Goal: Task Accomplishment & Management: Manage account settings

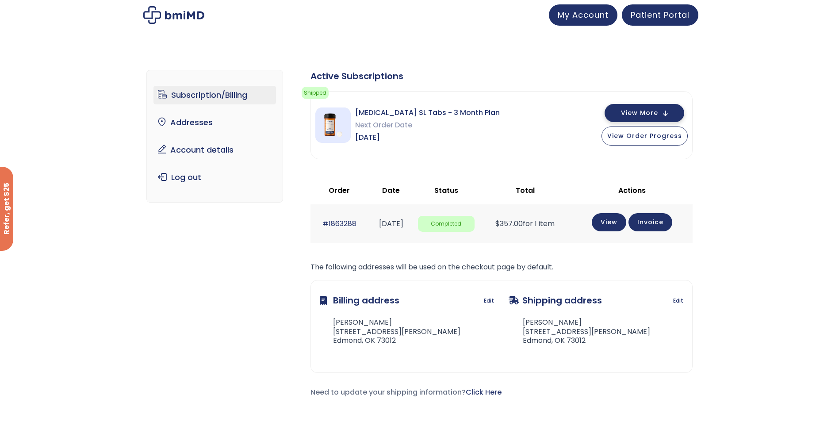
click at [671, 118] on button "View More" at bounding box center [644, 113] width 80 height 18
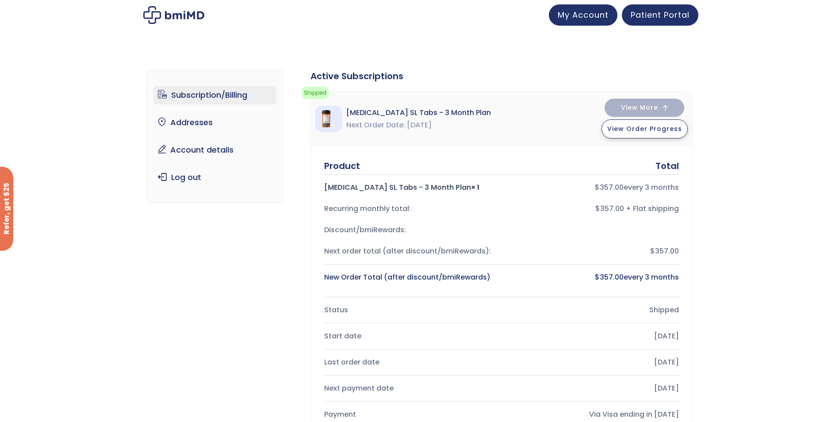
click at [664, 127] on span "View Order Progress" at bounding box center [644, 128] width 75 height 9
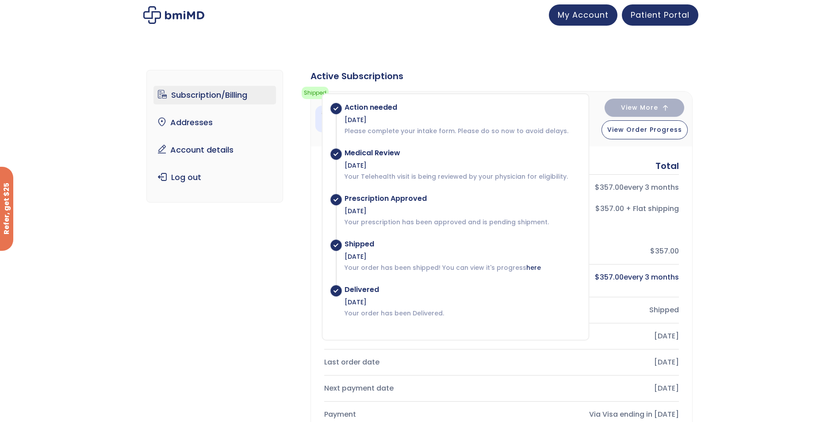
click at [766, 82] on div "Subscription/Billing bmiRewards Addresses Account details Submit a Review Log o…" at bounding box center [419, 396] width 839 height 689
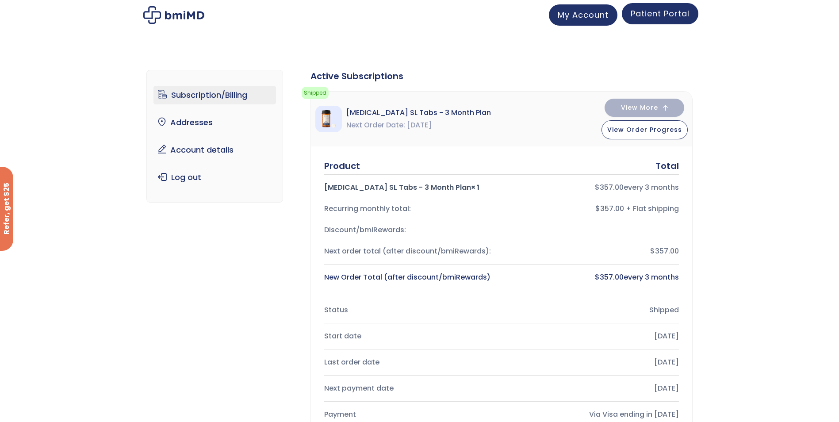
click at [671, 17] on span "Patient Portal" at bounding box center [659, 13] width 59 height 11
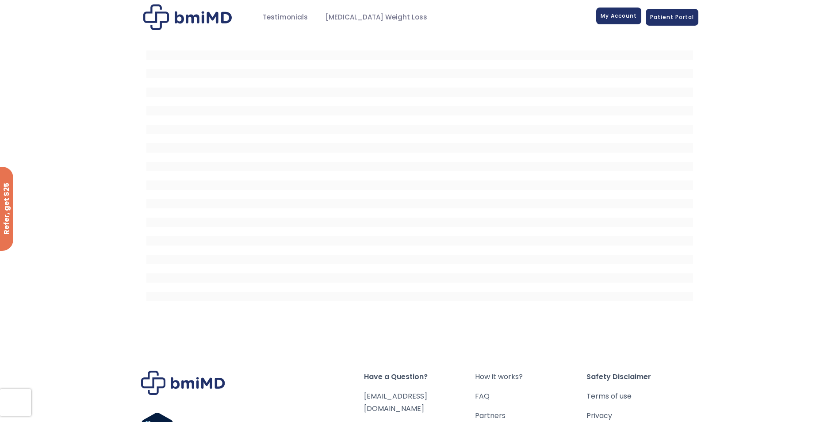
click at [611, 15] on span "My Account" at bounding box center [618, 16] width 36 height 8
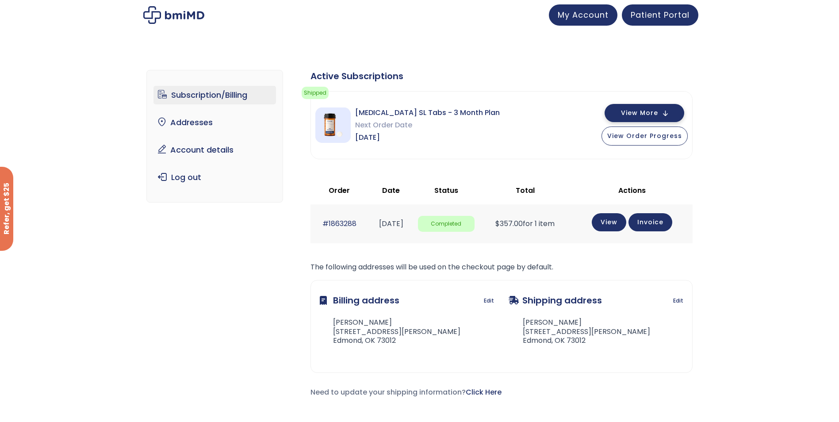
click at [680, 113] on button "View More" at bounding box center [644, 113] width 80 height 18
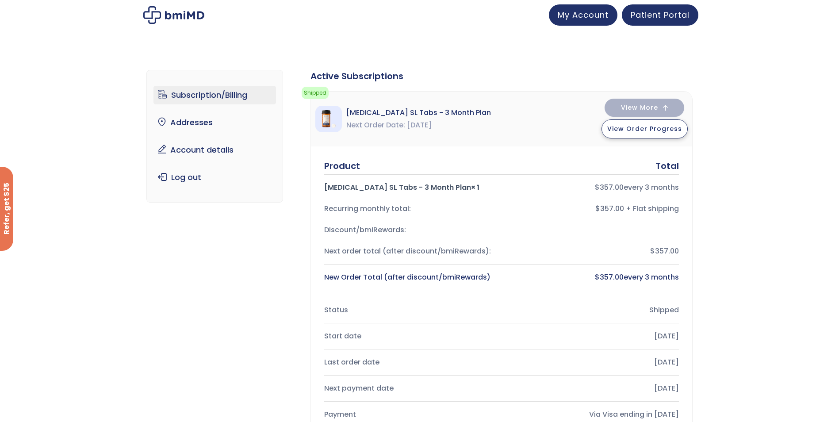
click at [642, 130] on span "View Order Progress" at bounding box center [644, 128] width 75 height 9
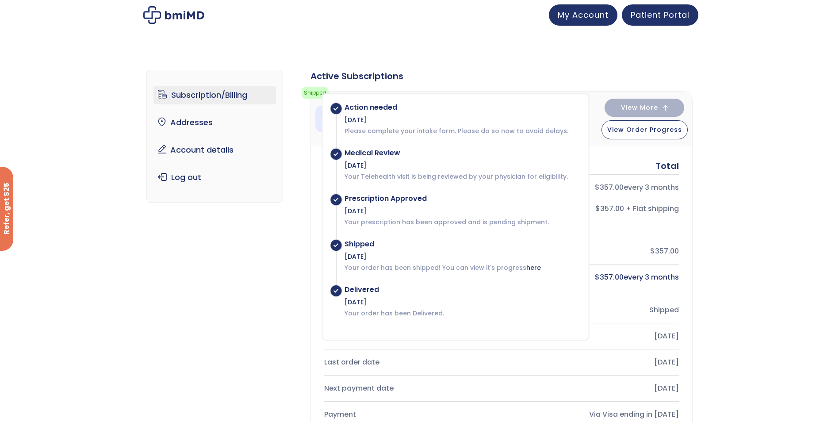
click at [785, 63] on div "Subscription/Billing bmiRewards Addresses Account details Submit a Review Log o…" at bounding box center [419, 396] width 839 height 689
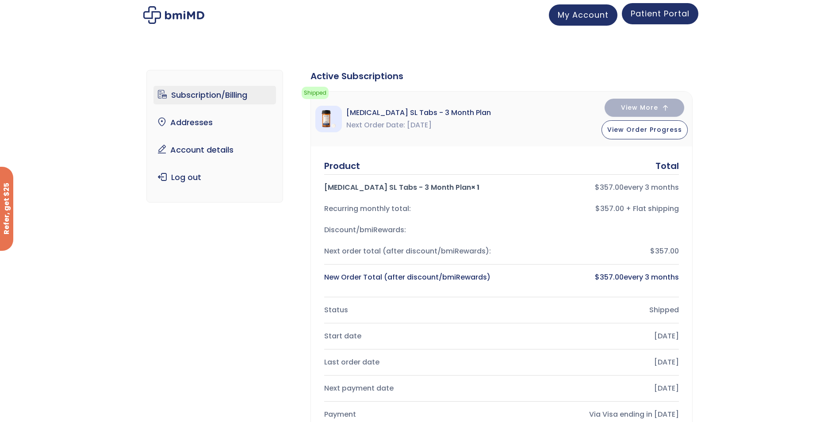
click at [688, 19] on link "Patient Portal" at bounding box center [660, 13] width 76 height 21
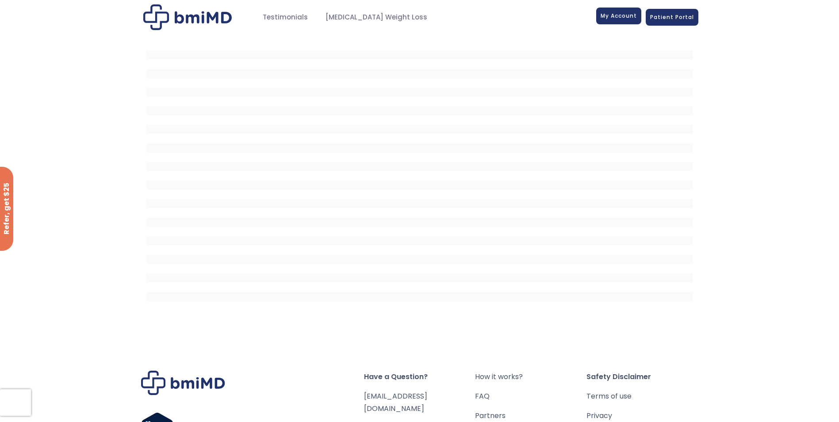
click at [629, 15] on span "My Account" at bounding box center [618, 16] width 36 height 8
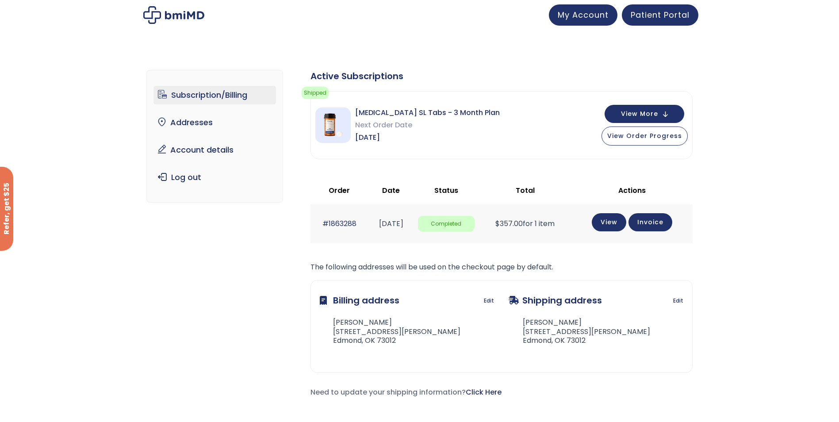
click at [237, 92] on link "Subscription/Billing" at bounding box center [214, 95] width 122 height 19
click at [633, 114] on span "View More" at bounding box center [639, 113] width 37 height 6
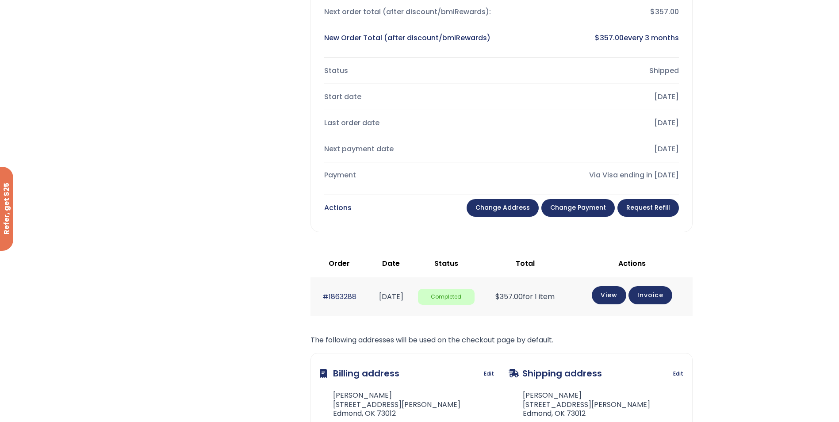
scroll to position [248, 0]
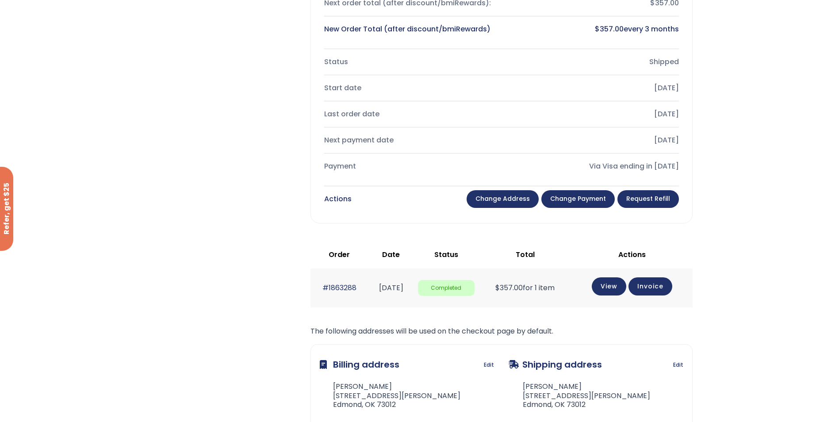
click at [567, 196] on link "Change payment" at bounding box center [577, 199] width 73 height 18
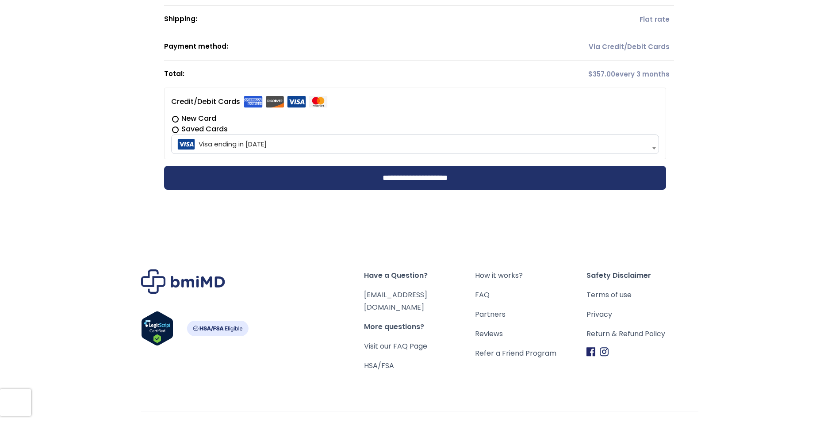
scroll to position [225, 0]
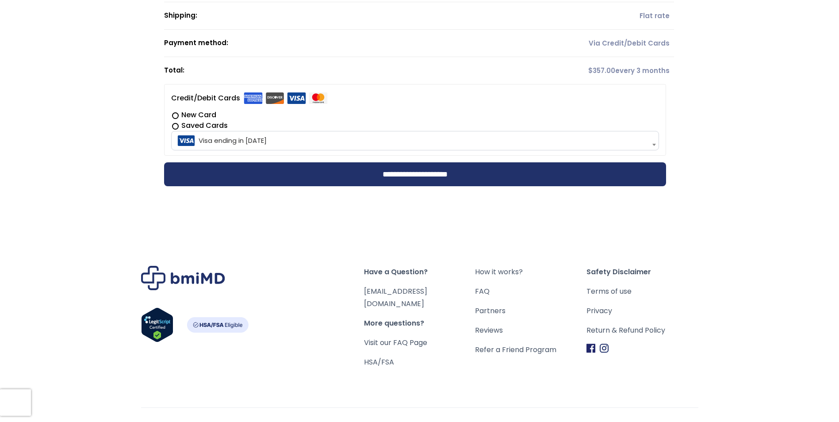
click at [182, 126] on label "Saved Cards" at bounding box center [415, 125] width 488 height 11
click at [172, 115] on label "New Card" at bounding box center [415, 115] width 488 height 11
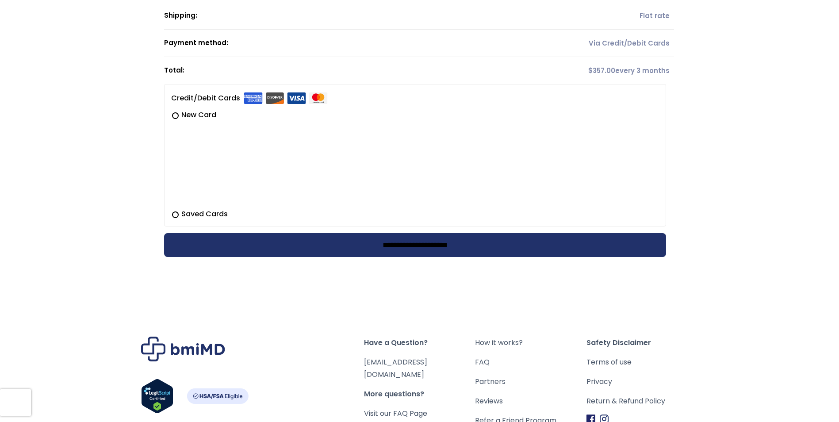
click at [254, 244] on input "**********" at bounding box center [415, 245] width 502 height 24
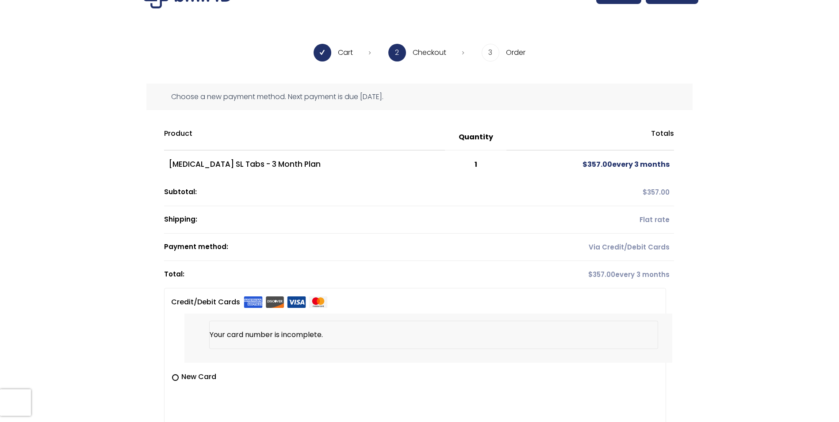
scroll to position [0, 0]
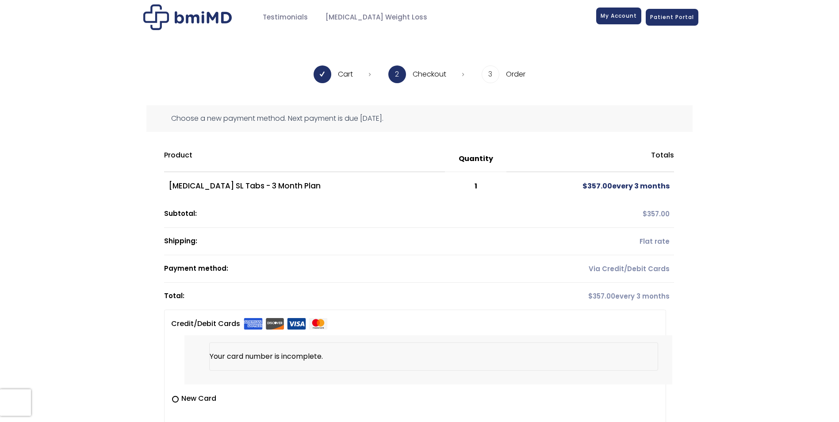
click at [627, 14] on span "My Account" at bounding box center [618, 16] width 36 height 8
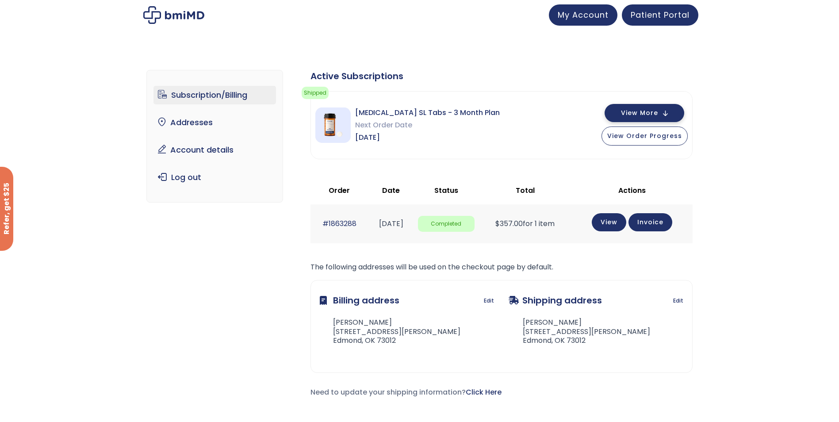
click at [663, 113] on button "View More" at bounding box center [644, 113] width 80 height 18
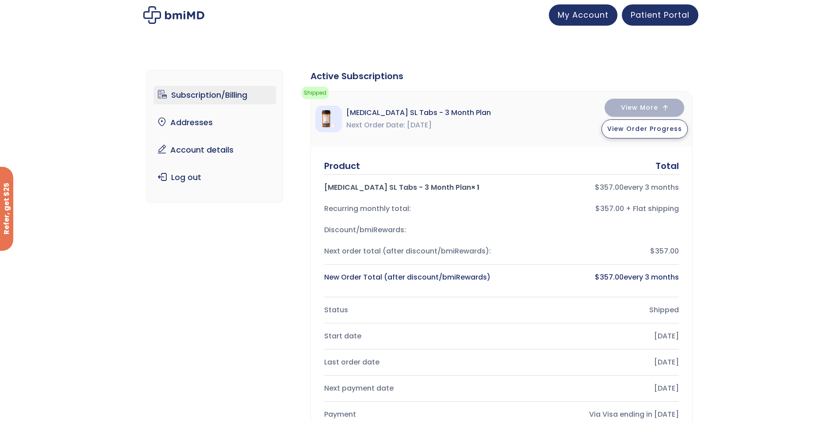
click at [658, 129] on span "View Order Progress" at bounding box center [644, 128] width 75 height 9
click at [191, 94] on link "Subscription/Billing" at bounding box center [214, 95] width 122 height 19
click at [168, 94] on link "Subscription/Billing" at bounding box center [214, 95] width 122 height 19
click at [325, 311] on div "Status" at bounding box center [409, 310] width 170 height 12
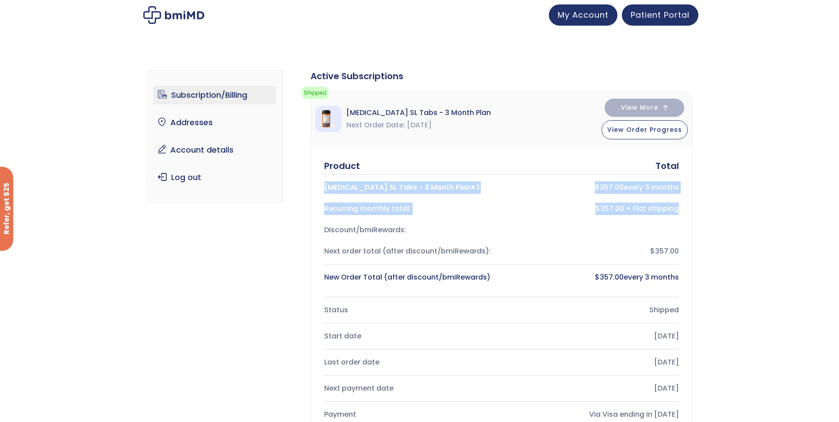
drag, startPoint x: 838, startPoint y: 164, endPoint x: 836, endPoint y: 216, distance: 52.7
click at [836, 216] on div "Subscription/Billing bmiRewards Addresses Account details Submit a Review Log o…" at bounding box center [419, 396] width 839 height 689
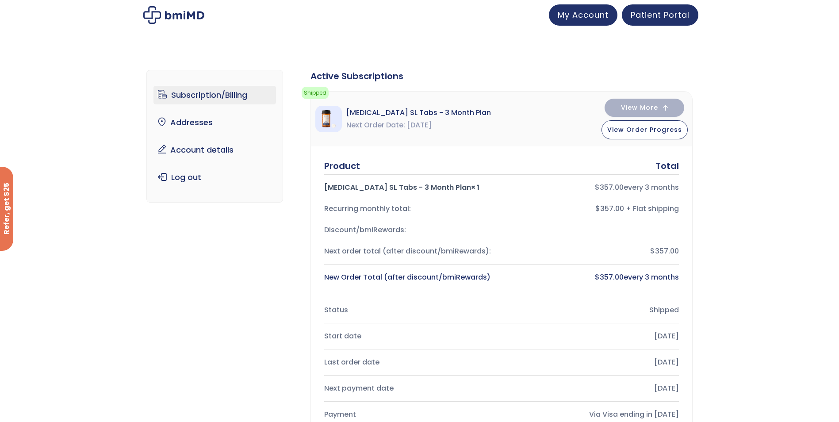
drag, startPoint x: 836, startPoint y: 216, endPoint x: 785, endPoint y: 251, distance: 61.7
click at [785, 251] on div "Subscription/Billing bmiRewards Addresses Account details Submit a Review Log o…" at bounding box center [419, 396] width 839 height 689
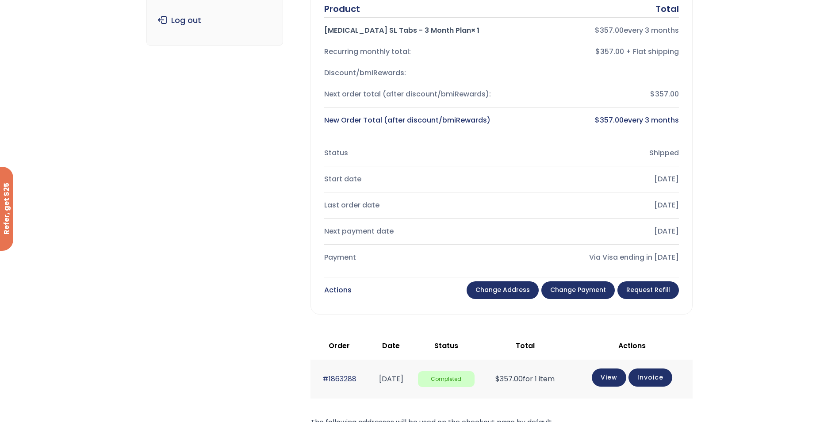
scroll to position [173, 0]
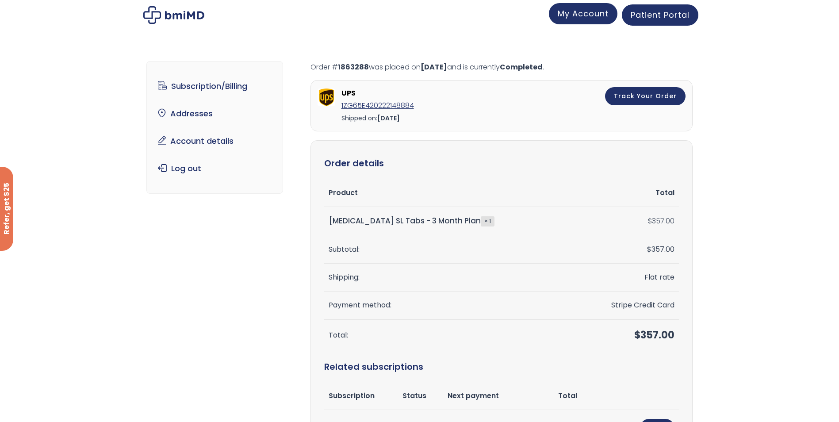
click at [588, 19] on link "My Account" at bounding box center [583, 13] width 69 height 21
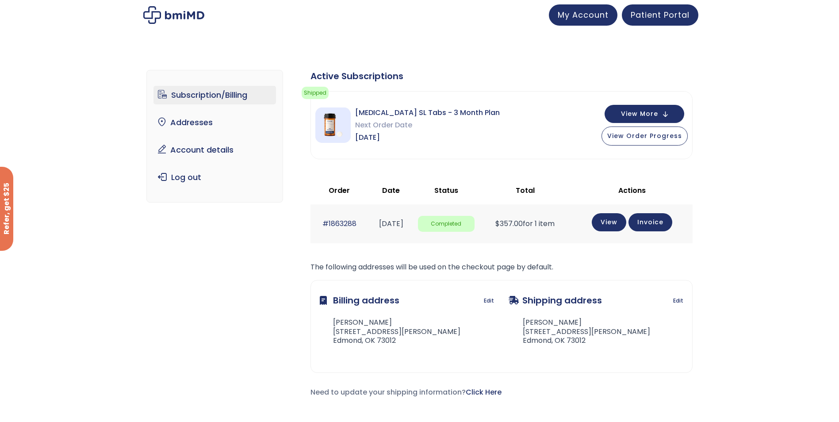
click at [588, 19] on link "My Account" at bounding box center [583, 14] width 69 height 21
click at [654, 134] on span "View Order Progress" at bounding box center [644, 134] width 75 height 9
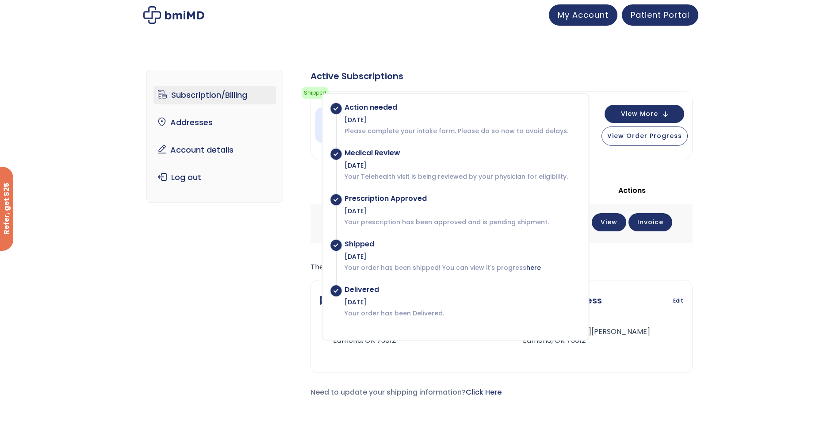
click at [740, 87] on div "Subscription/Billing bmiRewards Addresses Account details Submit a Review Log o…" at bounding box center [419, 240] width 839 height 377
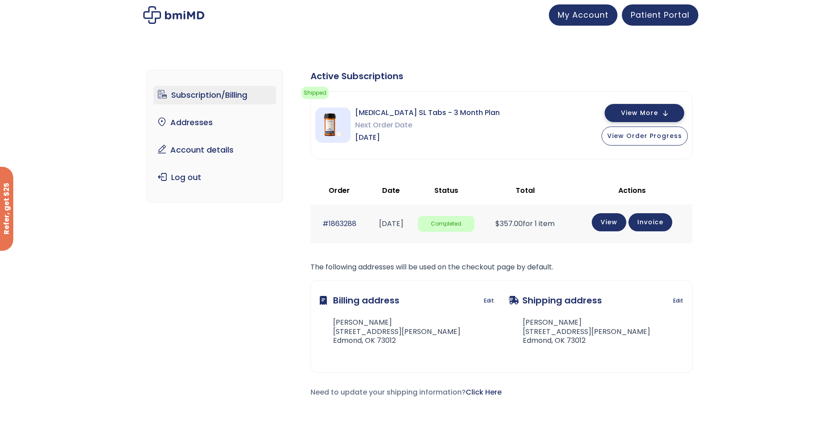
click at [668, 114] on button "View More" at bounding box center [644, 113] width 80 height 18
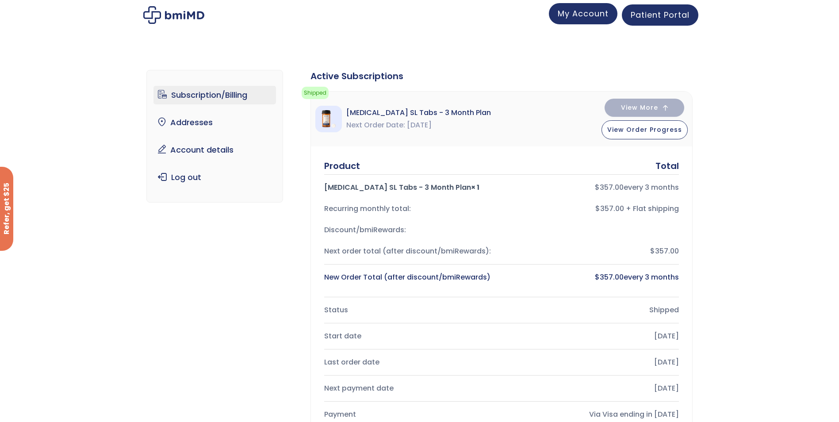
drag, startPoint x: 667, startPoint y: 122, endPoint x: 569, endPoint y: 21, distance: 140.7
click at [569, 21] on link "My Account" at bounding box center [583, 13] width 69 height 21
click at [647, 17] on span "Patient Portal" at bounding box center [659, 13] width 59 height 11
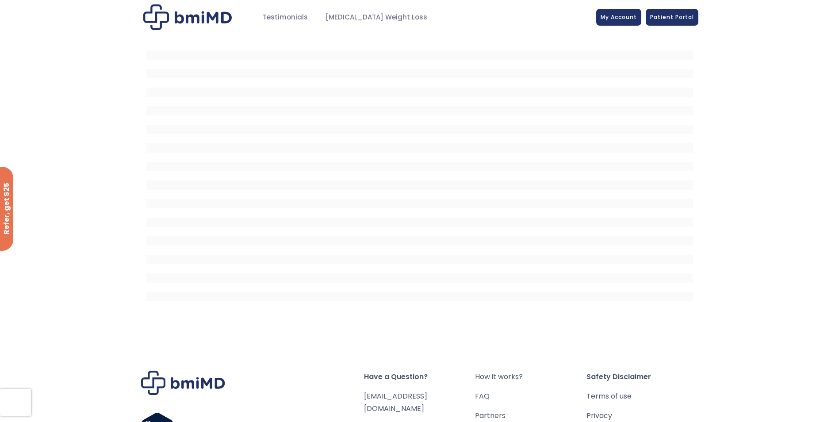
click at [178, 13] on img at bounding box center [187, 17] width 88 height 26
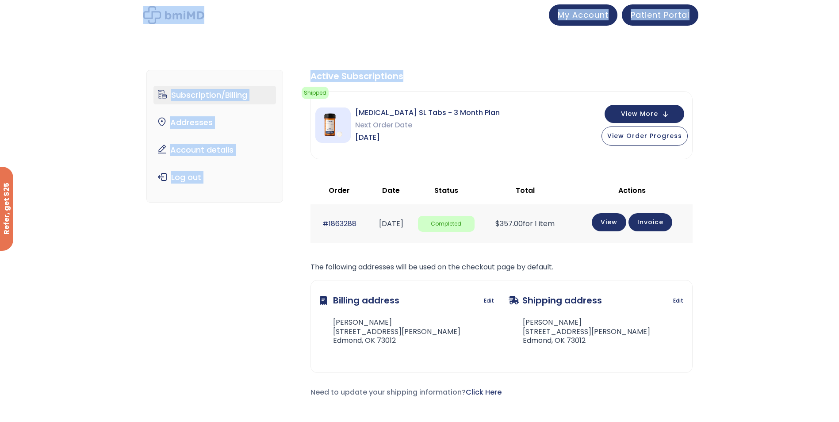
drag, startPoint x: 838, startPoint y: 53, endPoint x: 835, endPoint y: 12, distance: 41.3
click at [835, 12] on div "JOIN 50k+ MEMBERS IN REACHING THEIR WEIGHT LOSS GOALS .path{fill:none;stroke:#3…" at bounding box center [419, 335] width 839 height 670
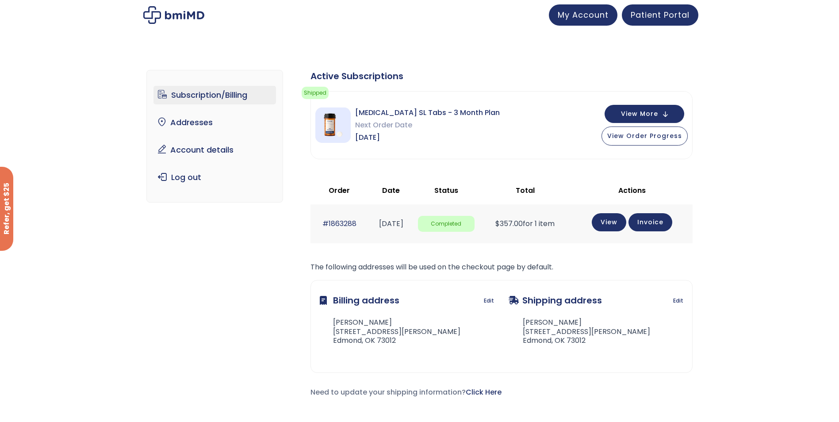
drag, startPoint x: 835, startPoint y: 12, endPoint x: 780, endPoint y: 110, distance: 112.2
click at [780, 110] on div "Subscription/Billing bmiRewards Addresses Account details Submit a Review Log o…" at bounding box center [419, 240] width 839 height 377
click at [201, 152] on link "Account details" at bounding box center [214, 150] width 122 height 19
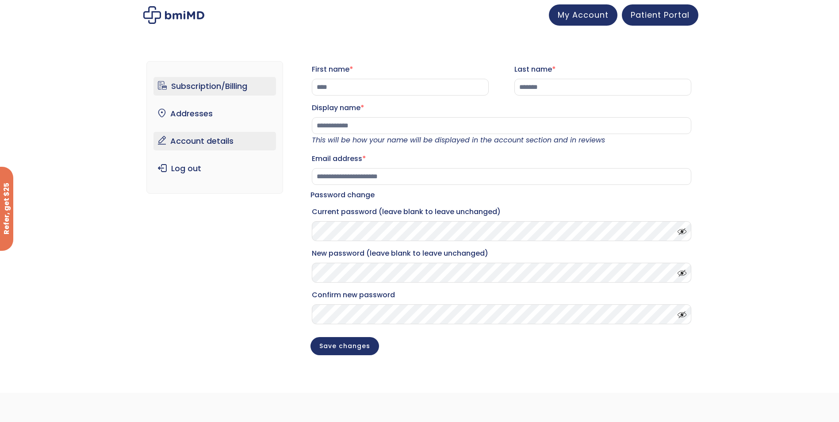
click at [205, 91] on link "Subscription/Billing" at bounding box center [214, 86] width 122 height 19
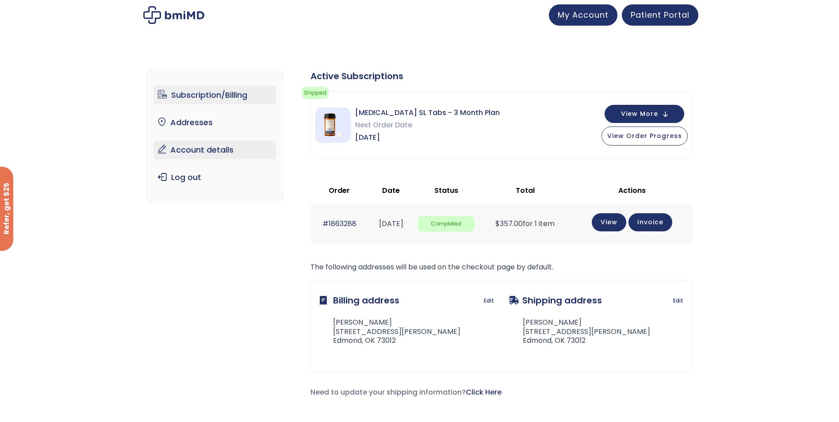
click at [200, 147] on link "Account details" at bounding box center [214, 150] width 122 height 19
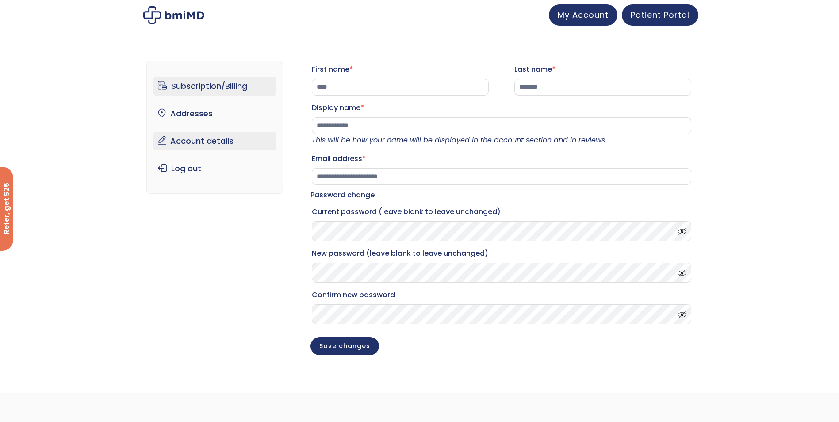
click at [207, 83] on link "Subscription/Billing" at bounding box center [214, 86] width 122 height 19
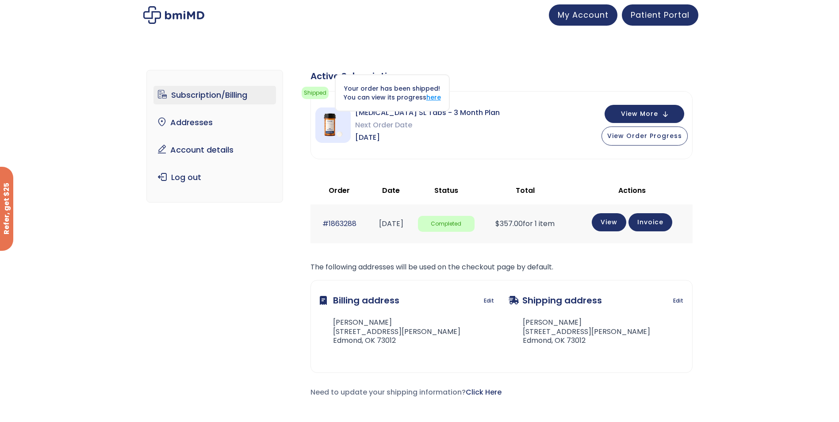
click at [436, 96] on link "here" at bounding box center [433, 97] width 15 height 9
click at [197, 152] on link "Account details" at bounding box center [214, 150] width 122 height 19
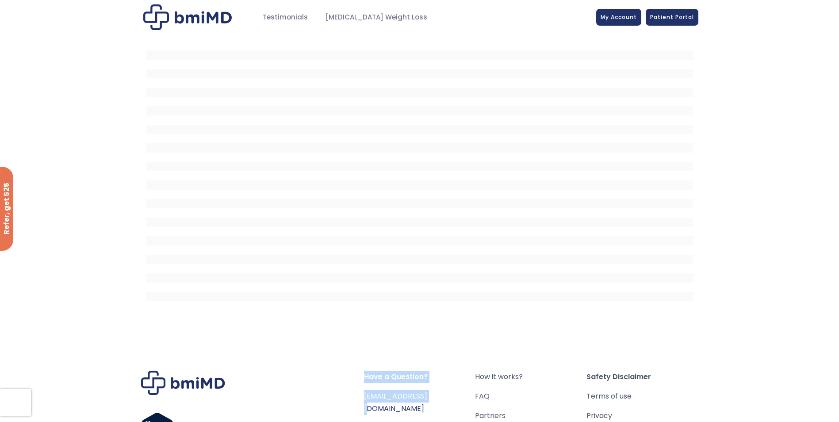
drag, startPoint x: 360, startPoint y: 393, endPoint x: 434, endPoint y: 396, distance: 74.3
click at [434, 396] on div "Have a Question? [EMAIL_ADDRESS][DOMAIN_NAME] More questions? Visit our FAQ Pag…" at bounding box center [419, 421] width 557 height 103
drag, startPoint x: 484, startPoint y: 341, endPoint x: 444, endPoint y: 339, distance: 39.4
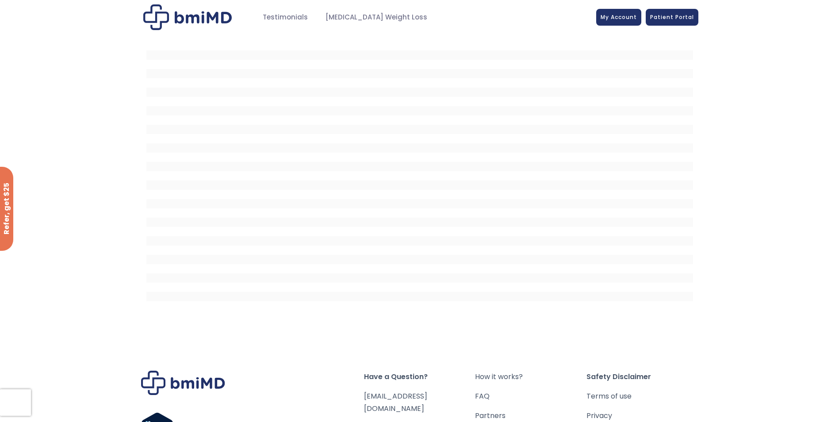
drag, startPoint x: 359, startPoint y: 395, endPoint x: 447, endPoint y: 396, distance: 88.9
click at [447, 396] on div "Have a Question? [EMAIL_ADDRESS][DOMAIN_NAME] More questions? Visit our FAQ Pag…" at bounding box center [419, 421] width 557 height 103
copy div "Have a Question? [EMAIL_ADDRESS][DOMAIN_NAME]"
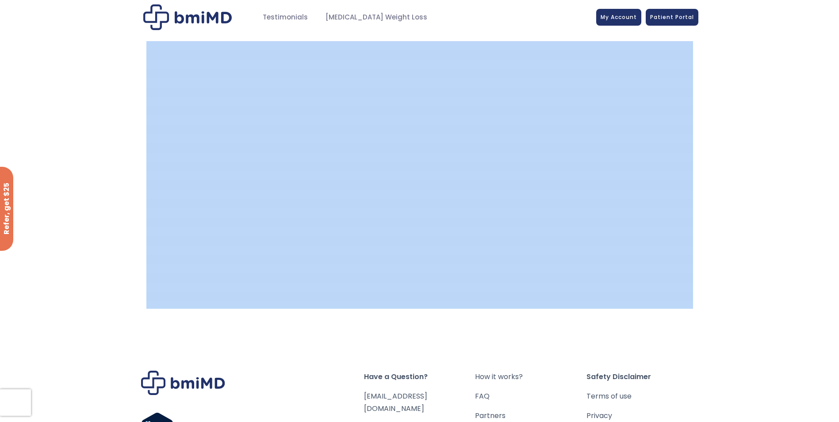
drag, startPoint x: 838, startPoint y: 188, endPoint x: 840, endPoint y: 114, distance: 74.7
click at [838, 114] on html "JOIN 50k+ MEMBERS IN REACHING THEIR WEIGHT LOSS GOALS .path{fill:none;stroke:#3…" at bounding box center [419, 211] width 839 height 422
drag, startPoint x: 840, startPoint y: 114, endPoint x: 790, endPoint y: 151, distance: 61.9
click at [790, 151] on div at bounding box center [419, 180] width 839 height 292
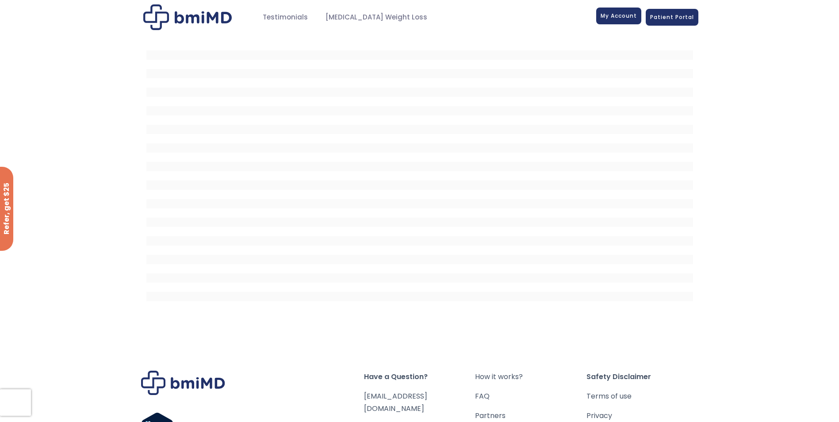
click at [618, 17] on span "My Account" at bounding box center [618, 16] width 36 height 8
